Goal: Task Accomplishment & Management: Use online tool/utility

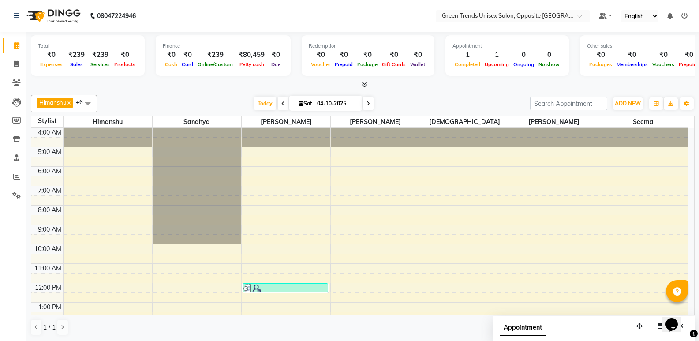
scroll to position [162, 0]
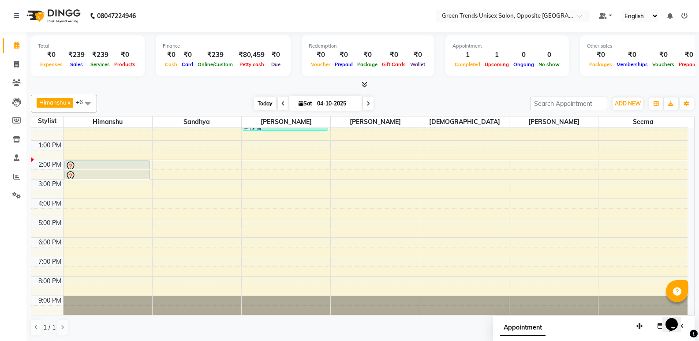
click at [261, 105] on span "Today" at bounding box center [265, 104] width 22 height 14
click at [253, 100] on div "[DATE] [DATE]" at bounding box center [313, 103] width 121 height 13
click at [259, 102] on span "Today" at bounding box center [265, 104] width 22 height 14
click at [217, 90] on div "Total ₹0 Expenses ₹239 Sales ₹239 Services ₹0 Products Finance ₹0 Cash ₹0 Card …" at bounding box center [362, 186] width 672 height 309
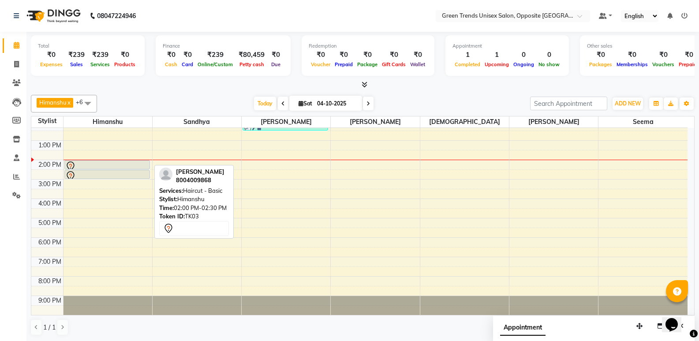
click at [124, 161] on div at bounding box center [107, 166] width 84 height 11
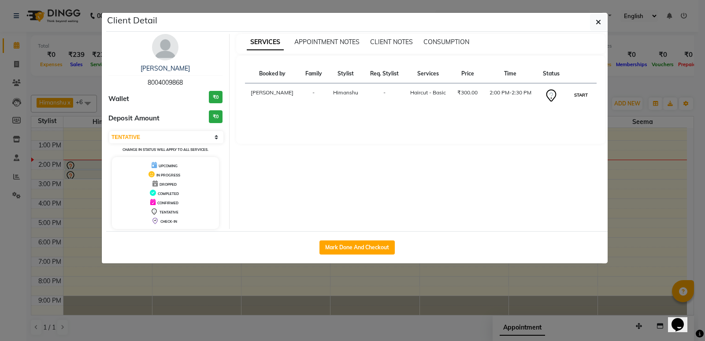
click at [576, 98] on button "START" at bounding box center [581, 94] width 18 height 11
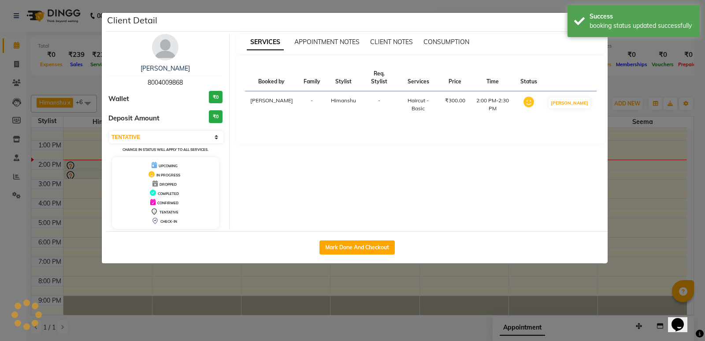
select select "1"
click at [637, 87] on ngb-modal-window "Client Detail [PERSON_NAME] 8004009868 Wallet ₹0 Deposit Amount ₹0 Select IN SE…" at bounding box center [352, 170] width 705 height 341
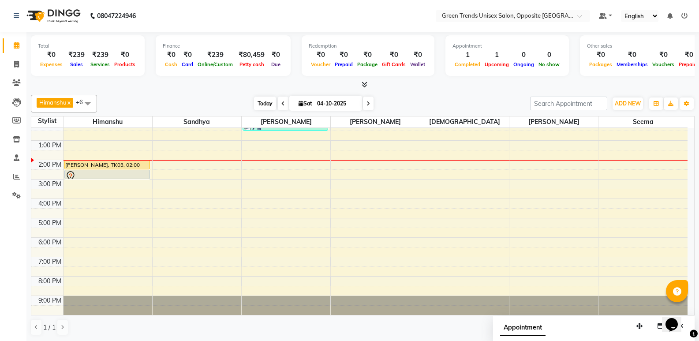
click at [256, 103] on span "Today" at bounding box center [265, 104] width 22 height 14
click at [267, 104] on span "Today" at bounding box center [265, 104] width 22 height 14
click at [238, 93] on div "[PERSON_NAME] x [PERSON_NAME] x [PERSON_NAME] x [PERSON_NAME] x [PERSON_NAME] x…" at bounding box center [362, 215] width 663 height 248
click at [259, 111] on div "[PERSON_NAME] x [PERSON_NAME] x [PERSON_NAME] x [PERSON_NAME] x [PERSON_NAME] x…" at bounding box center [362, 104] width 663 height 18
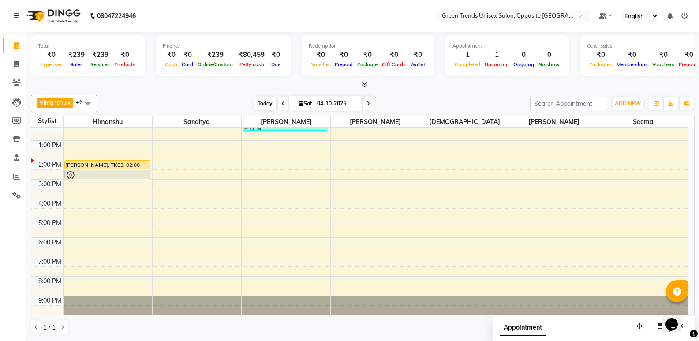
click at [259, 108] on span "Today" at bounding box center [265, 104] width 22 height 14
click at [240, 103] on div "[DATE] [DATE]" at bounding box center [313, 103] width 424 height 13
click at [254, 105] on span "Today" at bounding box center [265, 104] width 22 height 14
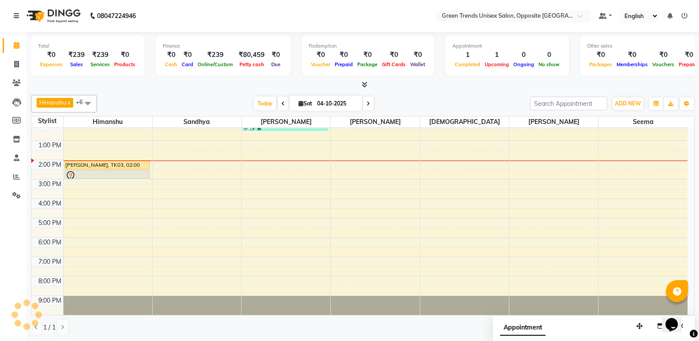
click at [219, 104] on div "[DATE] [DATE]" at bounding box center [313, 103] width 424 height 13
click at [261, 106] on span "Today" at bounding box center [265, 104] width 22 height 14
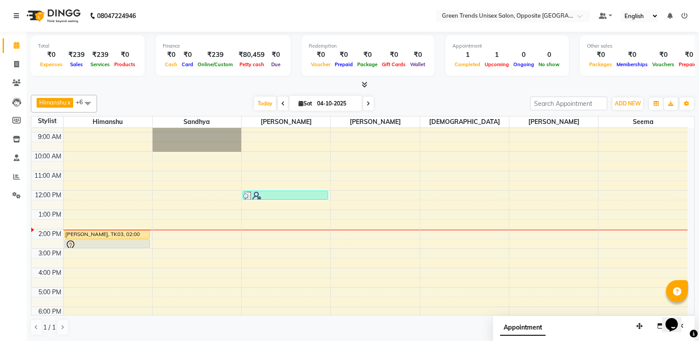
scroll to position [103, 0]
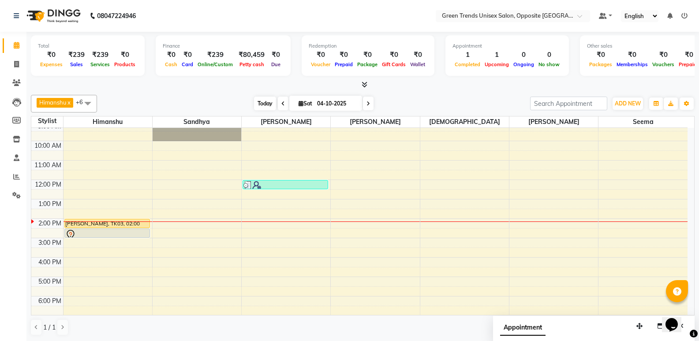
click at [258, 104] on span "Today" at bounding box center [265, 104] width 22 height 14
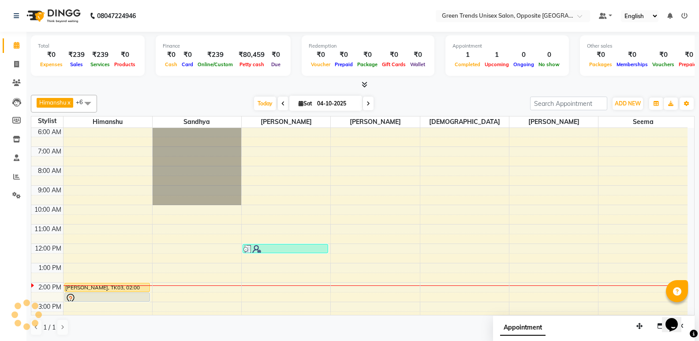
scroll to position [162, 0]
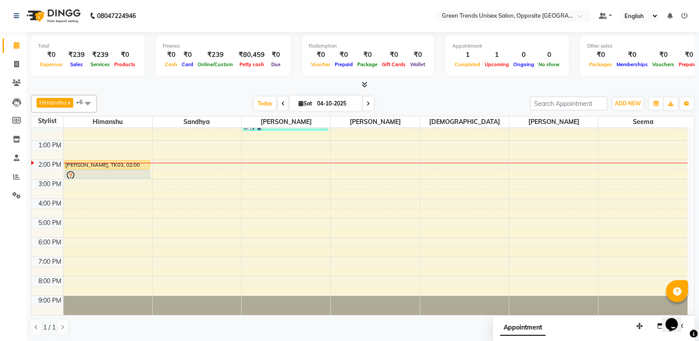
click at [297, 165] on div "4:00 AM 5:00 AM 6:00 AM 7:00 AM 8:00 AM 9:00 AM 10:00 AM 11:00 AM 12:00 PM 1:00…" at bounding box center [359, 140] width 656 height 349
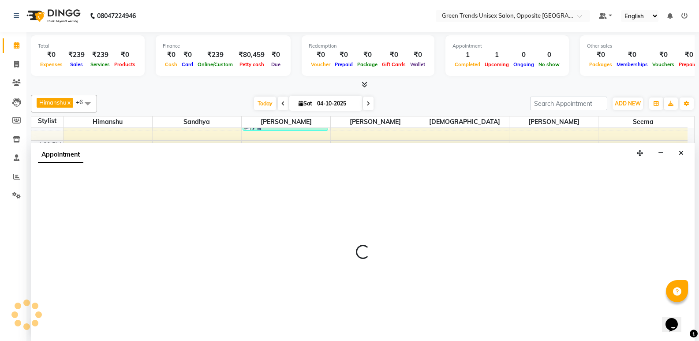
scroll to position [0, 0]
select select "89786"
select select "tentative"
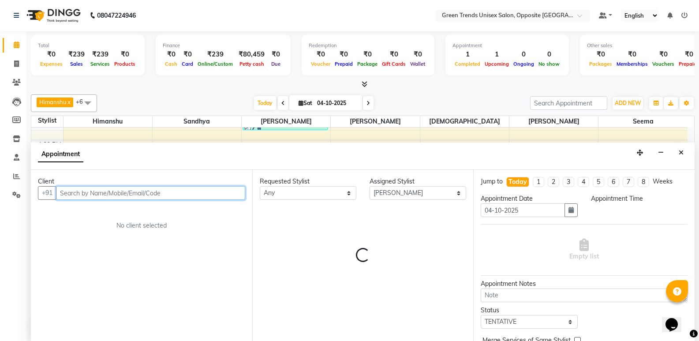
select select "840"
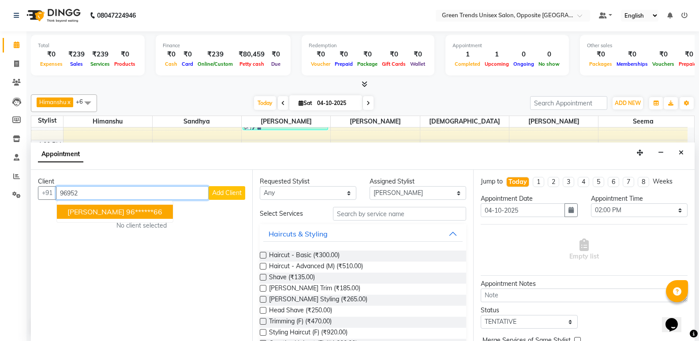
click at [126, 209] on ngb-highlight "96******66" at bounding box center [144, 211] width 36 height 9
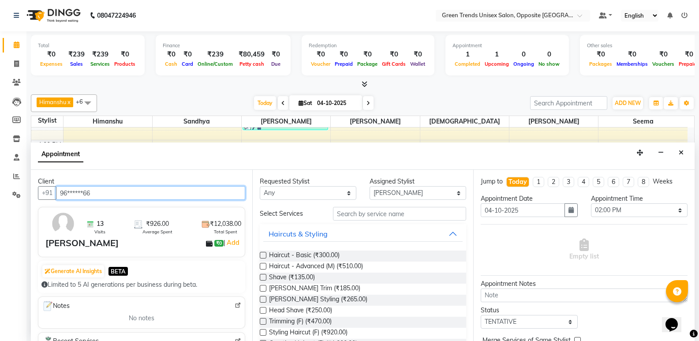
scroll to position [43, 0]
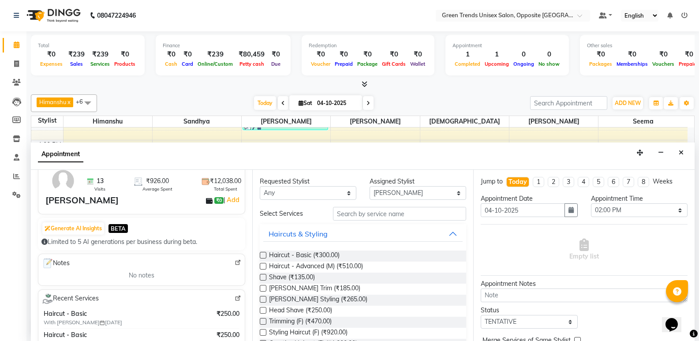
type input "96******66"
click at [263, 255] on label at bounding box center [263, 255] width 7 height 7
click at [263, 255] on input "checkbox" at bounding box center [263, 256] width 6 height 6
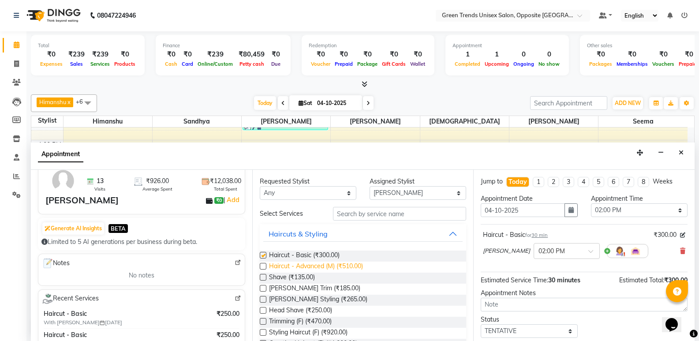
checkbox input "false"
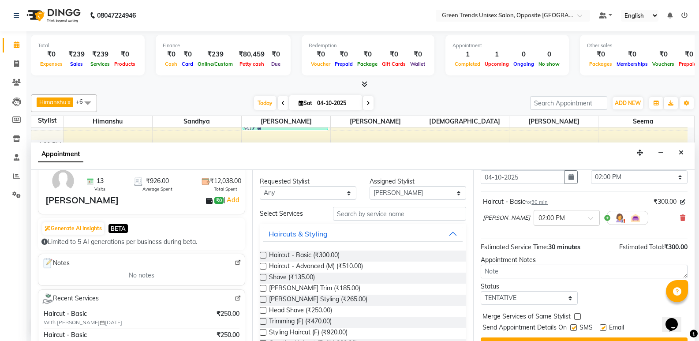
scroll to position [52, 0]
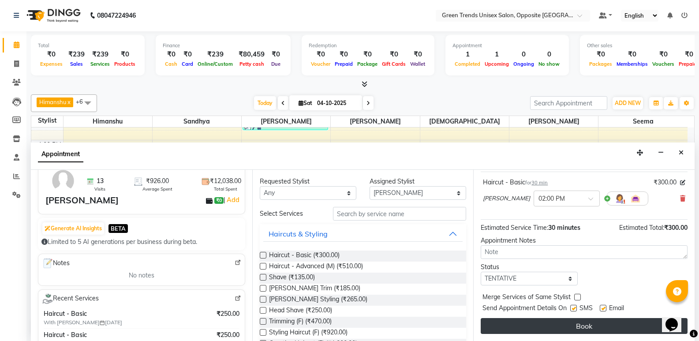
click at [606, 321] on button "Book" at bounding box center [583, 326] width 207 height 16
click at [606, 321] on div "Book" at bounding box center [583, 326] width 207 height 16
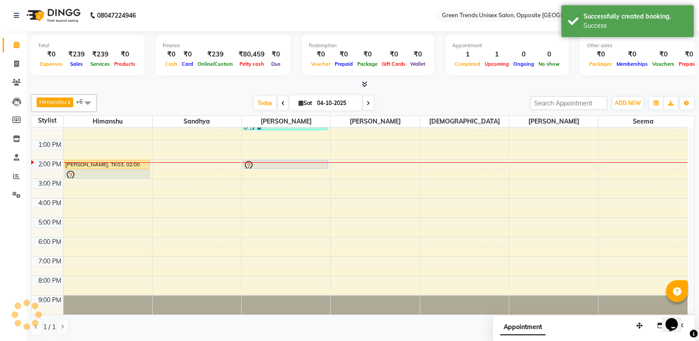
scroll to position [0, 0]
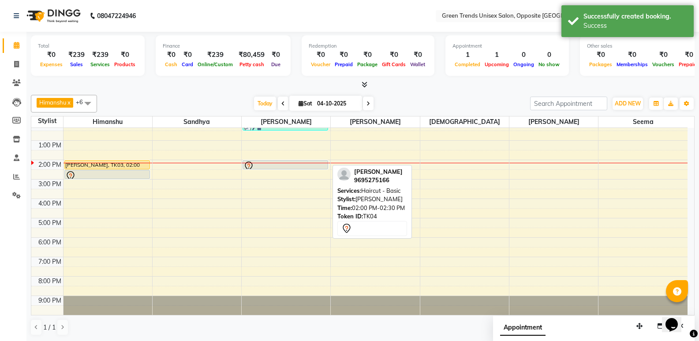
click at [322, 163] on div at bounding box center [286, 163] width 89 height 0
select select "89786"
select select "tentative"
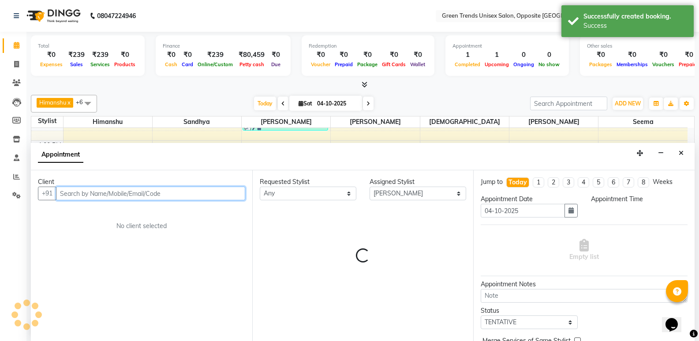
select select "840"
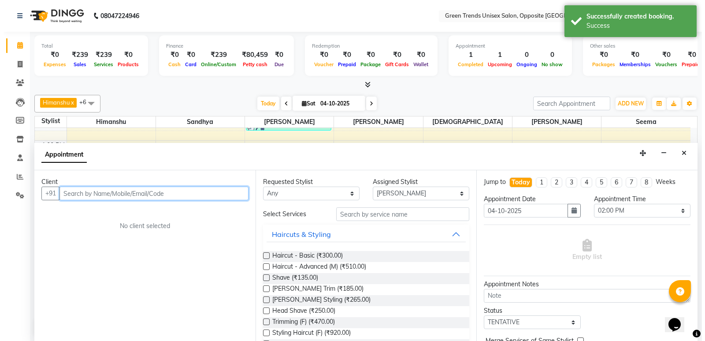
scroll to position [0, 0]
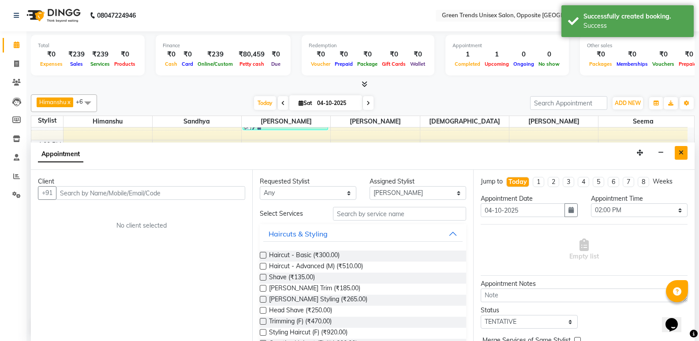
click at [684, 151] on button "Close" at bounding box center [680, 153] width 13 height 14
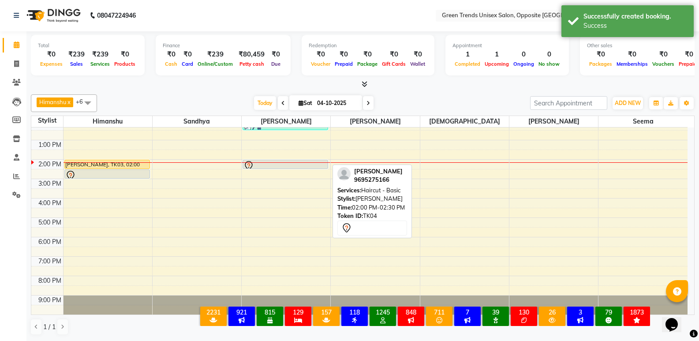
click at [296, 164] on div at bounding box center [285, 165] width 84 height 11
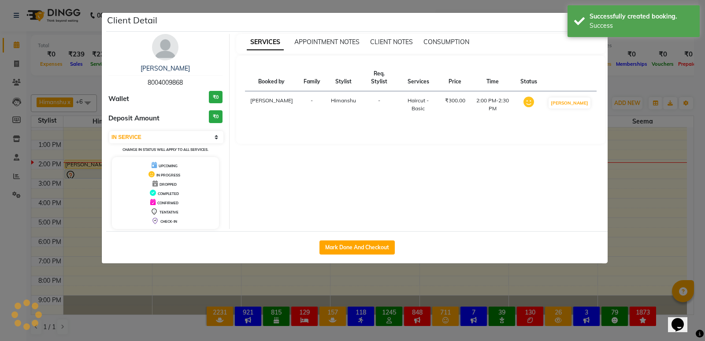
select select "7"
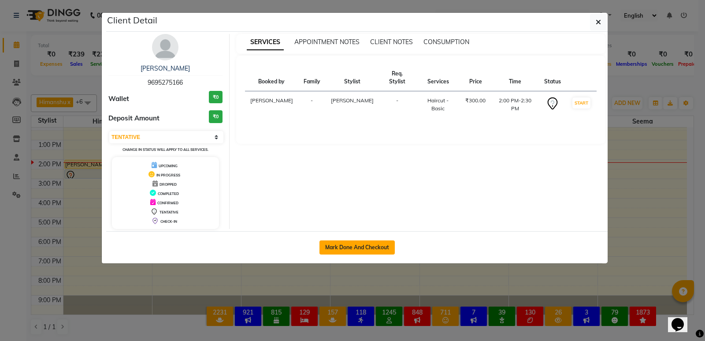
click at [335, 248] on button "Mark Done And Checkout" at bounding box center [357, 247] width 75 height 14
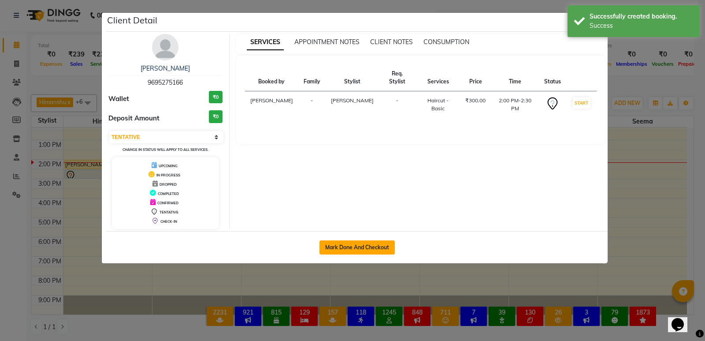
select select "service"
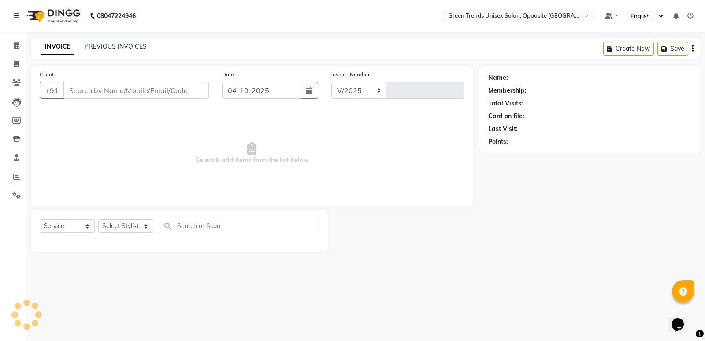
select select "5225"
type input "1301"
type input "96******66"
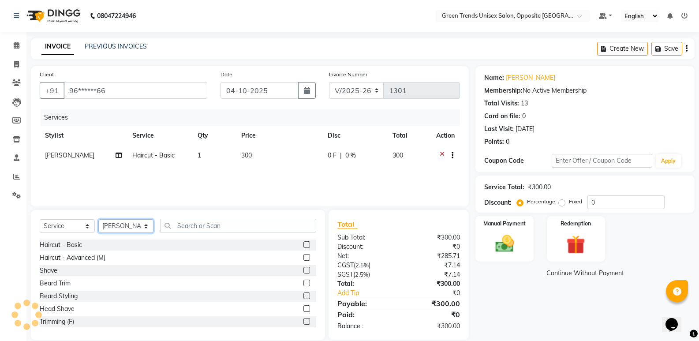
click at [122, 227] on select "Select Stylist [PERSON_NAME] [PERSON_NAME] [PERSON_NAME] [PERSON_NAME] [PERSON_…" at bounding box center [125, 226] width 55 height 14
select select "75769"
click at [98, 219] on select "Select Stylist [PERSON_NAME] [PERSON_NAME] [PERSON_NAME] [PERSON_NAME] [PERSON_…" at bounding box center [125, 226] width 55 height 14
click at [126, 190] on div "Services Stylist Service Qty Price Disc Total Action [PERSON_NAME] Haircut - Ba…" at bounding box center [250, 153] width 420 height 88
click at [303, 244] on label at bounding box center [306, 244] width 7 height 7
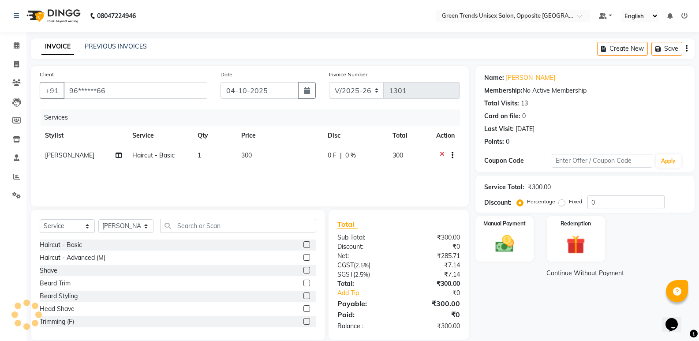
click at [303, 244] on input "checkbox" at bounding box center [306, 245] width 6 height 6
click at [303, 244] on div at bounding box center [309, 244] width 13 height 11
checkbox input "false"
click at [303, 299] on label at bounding box center [306, 295] width 7 height 7
click at [303, 299] on input "checkbox" at bounding box center [306, 296] width 6 height 6
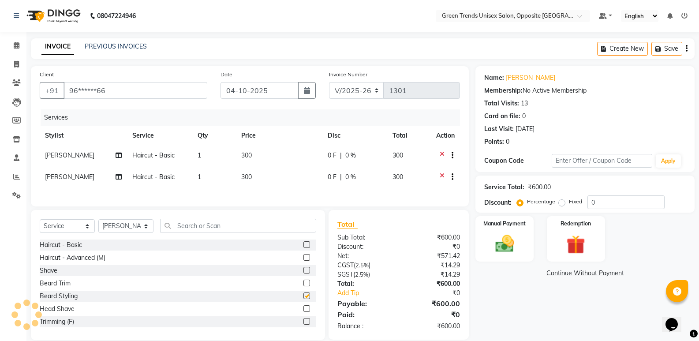
click at [303, 276] on div at bounding box center [306, 271] width 6 height 9
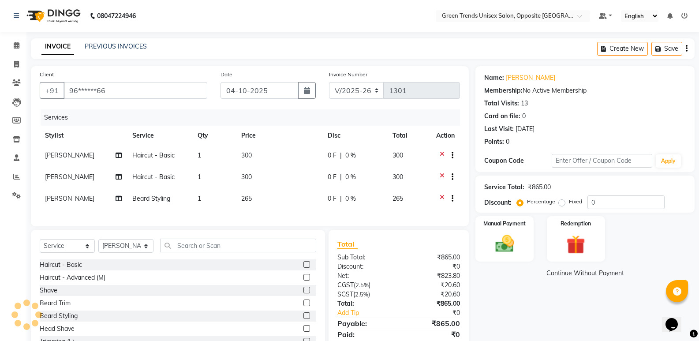
checkbox input "false"
click at [335, 150] on td "0 F | 0 %" at bounding box center [354, 156] width 65 height 22
select select "89786"
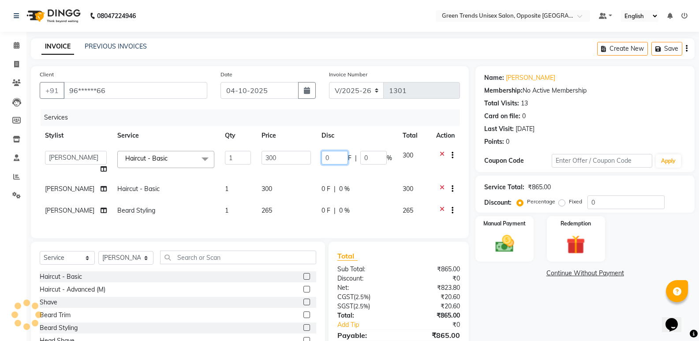
click at [332, 156] on input "0" at bounding box center [334, 158] width 26 height 14
type input "050"
click at [331, 186] on td "0 F | 0 %" at bounding box center [356, 190] width 81 height 22
select select "75769"
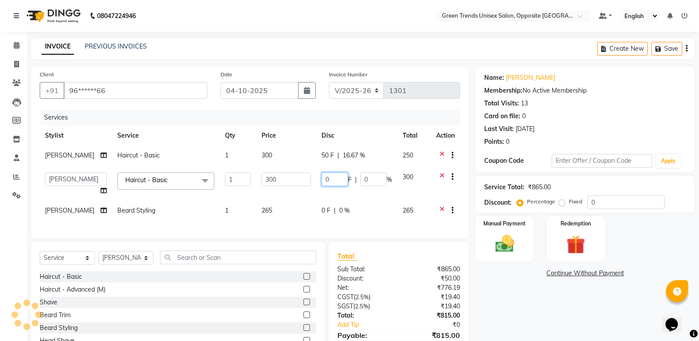
click at [329, 183] on input "0" at bounding box center [334, 179] width 26 height 14
type input "050"
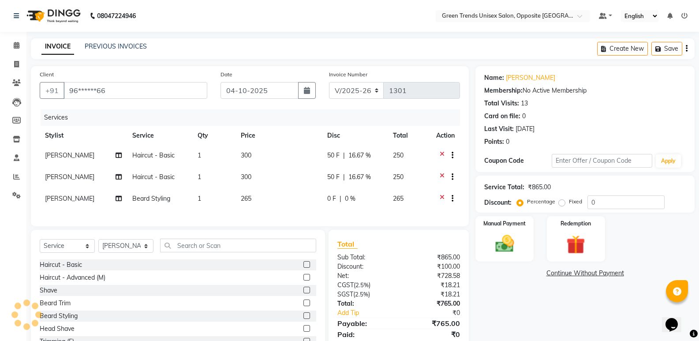
click at [322, 210] on td "0 F | 0 %" at bounding box center [354, 200] width 65 height 22
select select "75769"
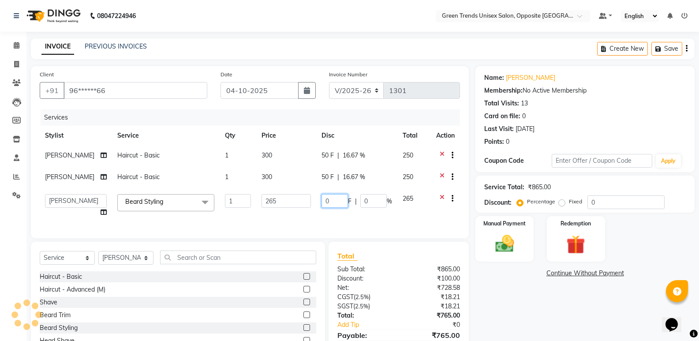
click at [327, 202] on input "0" at bounding box center [334, 201] width 26 height 14
type input "045"
click at [297, 215] on div "Services Stylist Service Qty Price Disc Total Action [PERSON_NAME] Haircut - Ba…" at bounding box center [250, 169] width 420 height 120
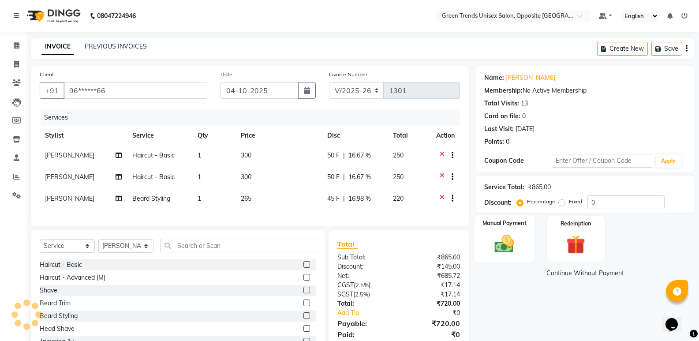
scroll to position [39, 0]
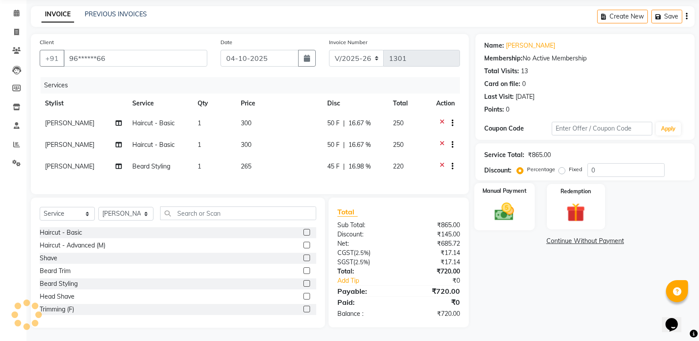
click at [523, 186] on label "Manual Payment" at bounding box center [504, 190] width 44 height 8
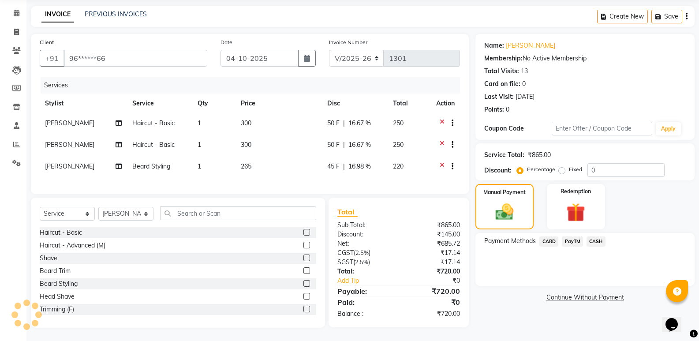
click at [572, 236] on span "PayTM" at bounding box center [571, 241] width 21 height 10
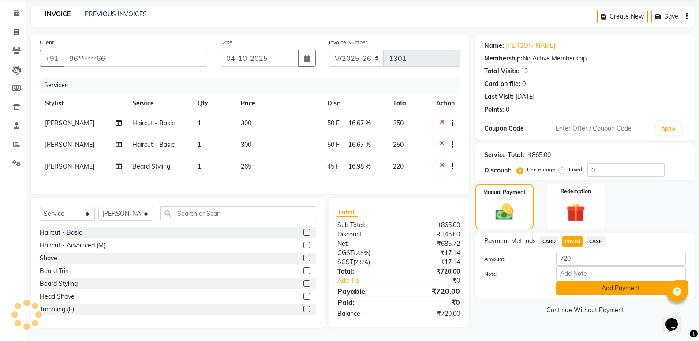
click at [574, 284] on button "Add Payment" at bounding box center [621, 288] width 130 height 14
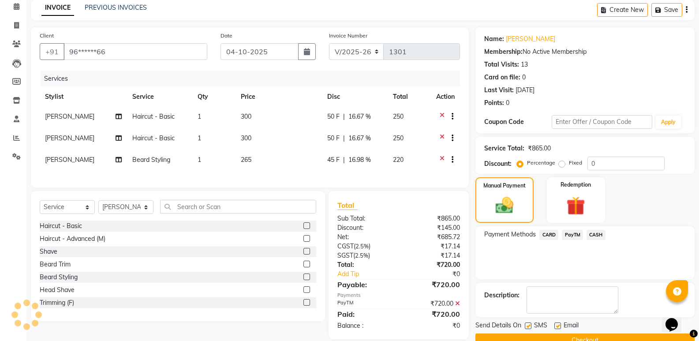
click at [574, 284] on div "Description:" at bounding box center [584, 299] width 219 height 34
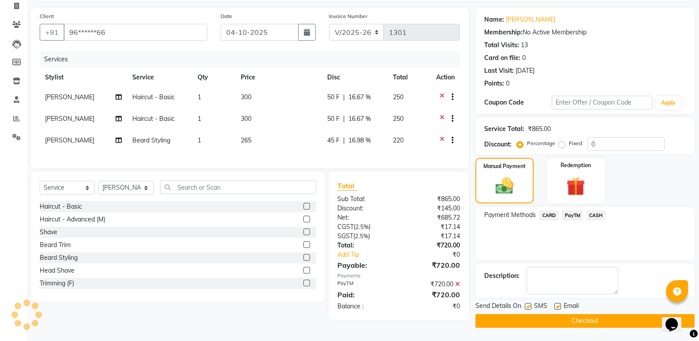
click at [594, 316] on button "Checkout" at bounding box center [584, 321] width 219 height 14
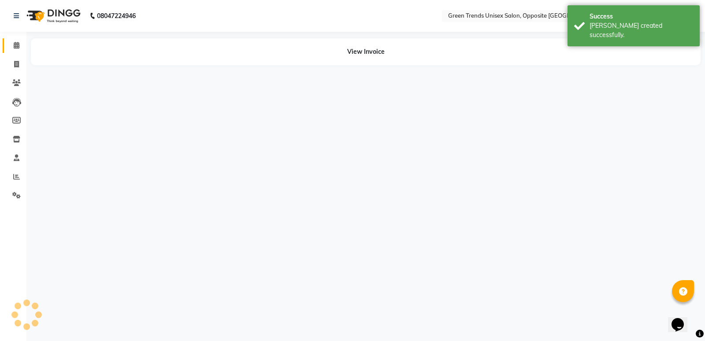
click at [14, 46] on icon at bounding box center [17, 45] width 6 height 7
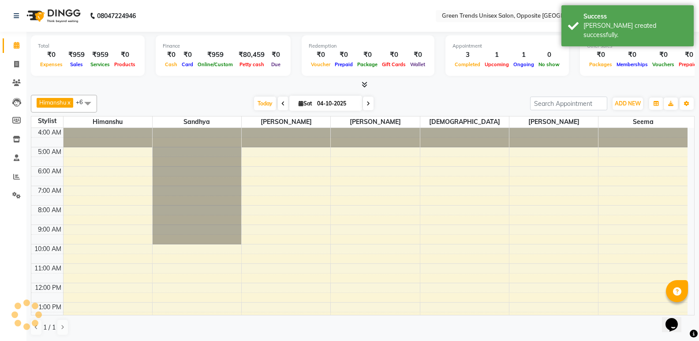
scroll to position [145, 0]
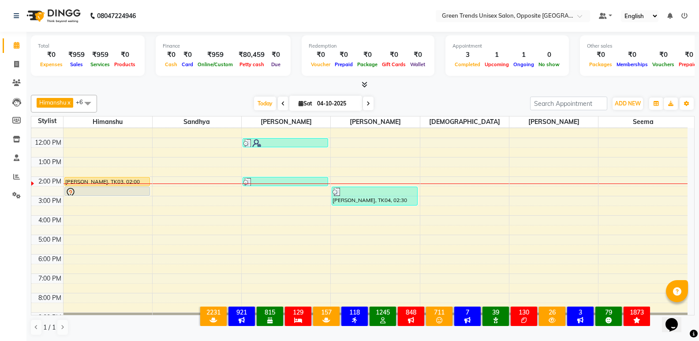
click at [260, 105] on span "Today" at bounding box center [265, 104] width 22 height 14
click at [261, 101] on span "Today" at bounding box center [265, 104] width 22 height 14
click at [247, 88] on div at bounding box center [362, 84] width 663 height 9
